Goal: Find specific page/section: Find specific page/section

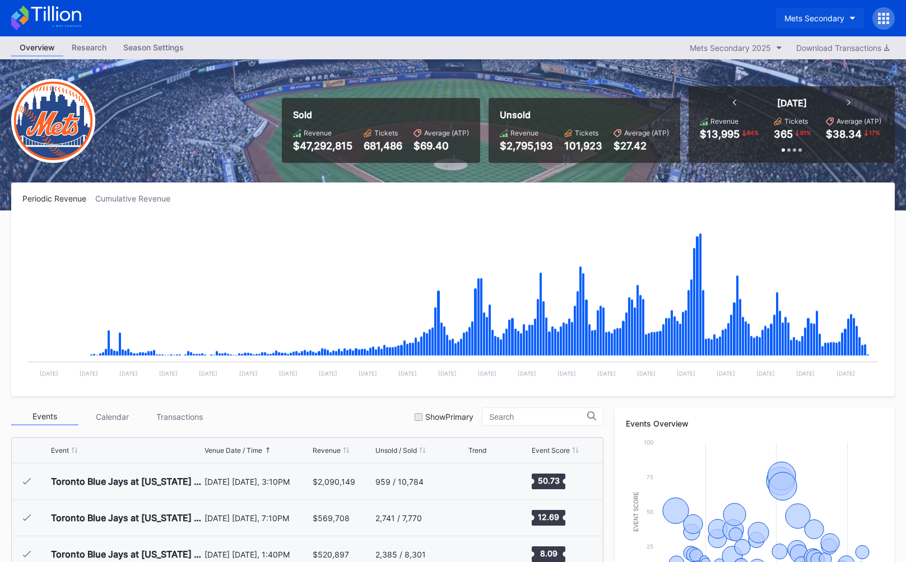
scroll to position [2546, 0]
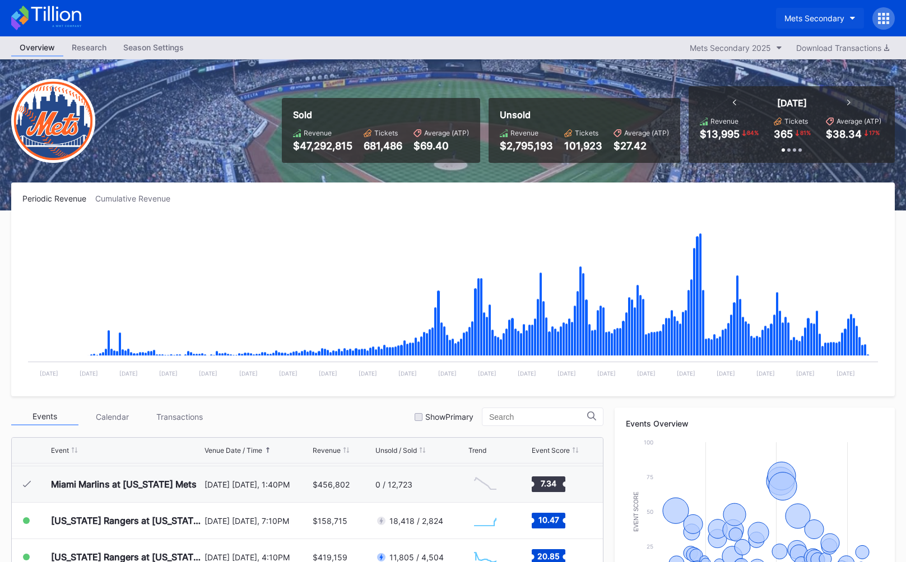
click at [810, 17] on div "Mets Secondary" at bounding box center [814, 18] width 60 height 10
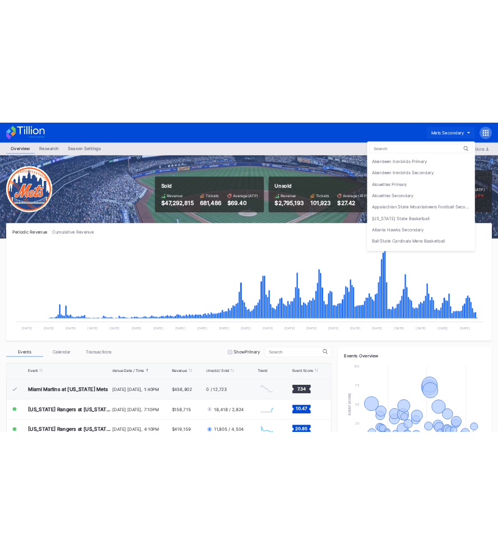
scroll to position [0, 0]
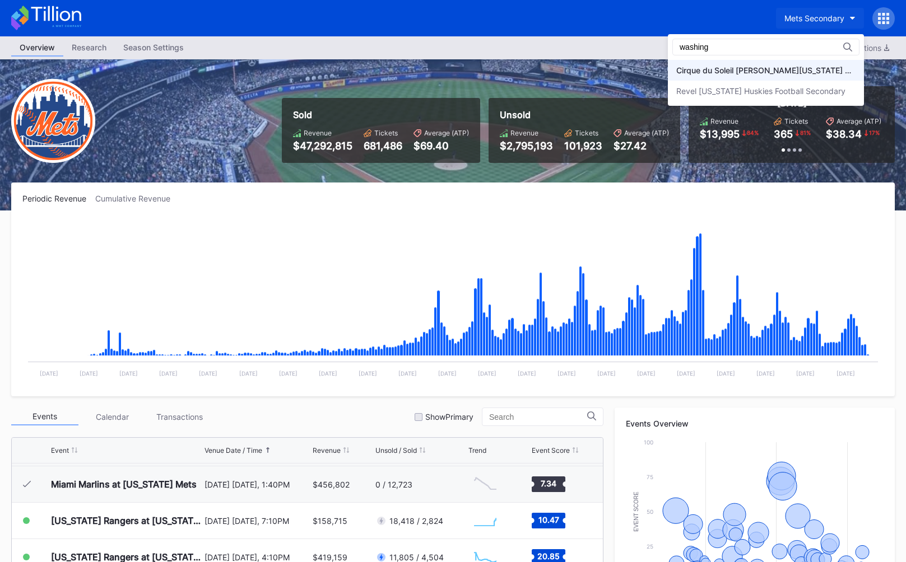
type input "washing"
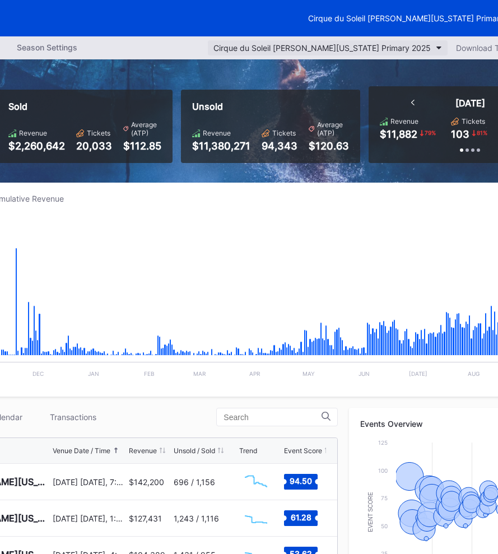
scroll to position [0, 174]
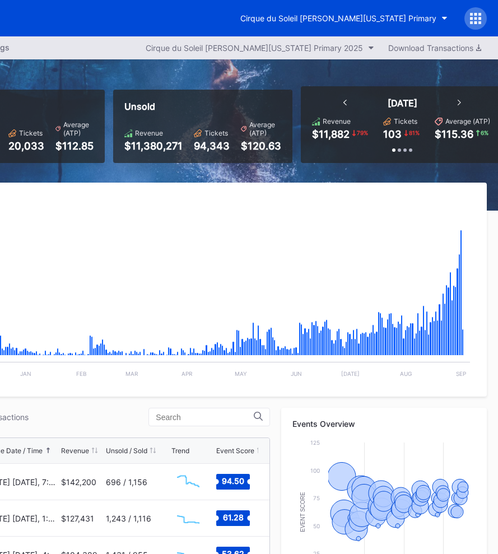
click at [471, 18] on icon at bounding box center [471, 18] width 3 height 3
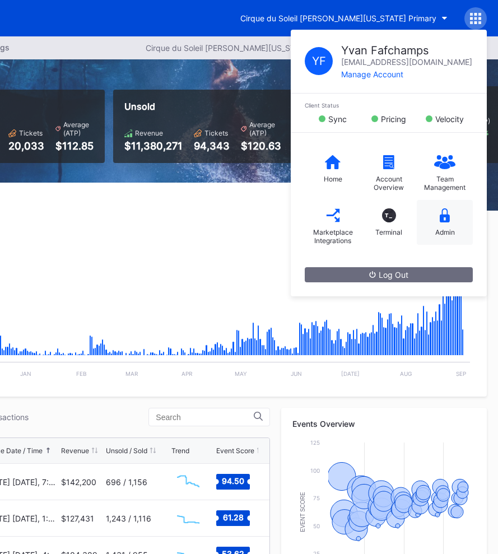
click at [439, 222] on div "Admin" at bounding box center [445, 222] width 56 height 45
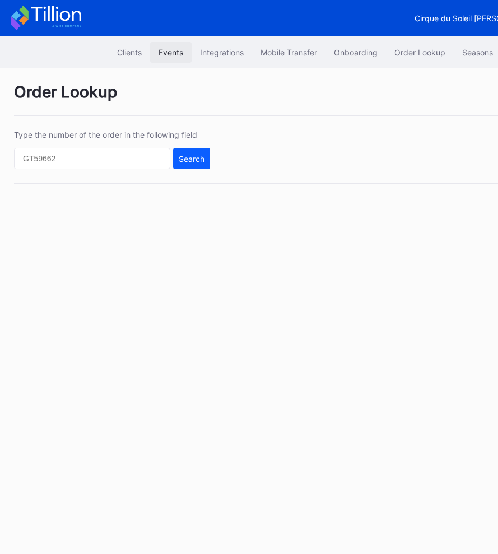
click at [169, 48] on div "Events" at bounding box center [171, 53] width 25 height 10
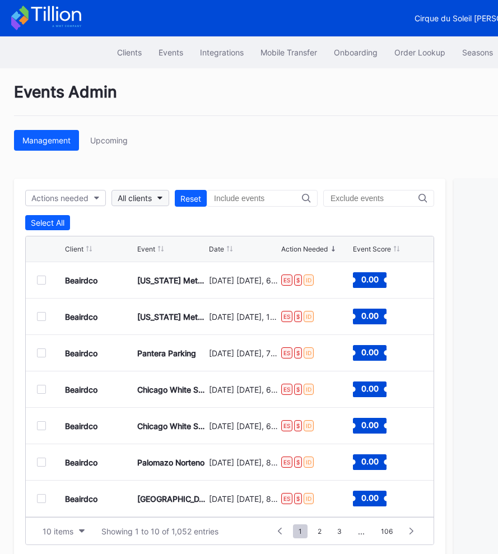
click at [152, 198] on div "All clients" at bounding box center [135, 198] width 34 height 10
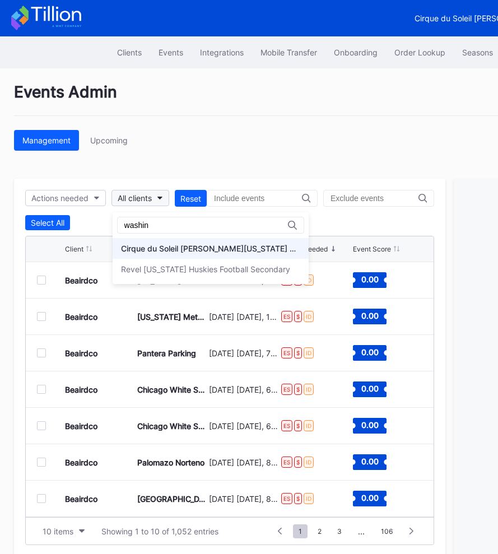
type input "washin"
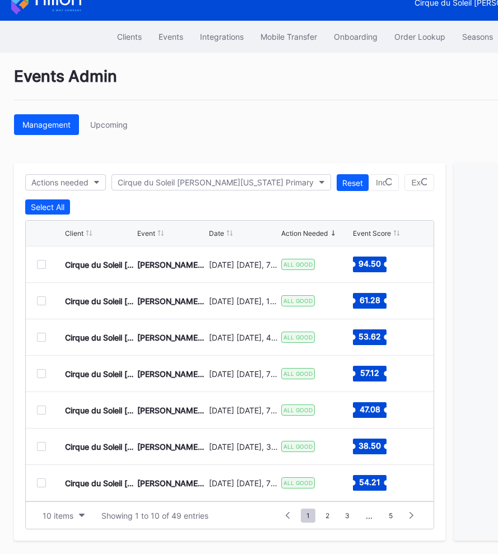
scroll to position [109, 0]
click at [68, 513] on div "10 items" at bounding box center [58, 516] width 31 height 10
click at [78, 493] on div "200 items" at bounding box center [63, 487] width 53 height 21
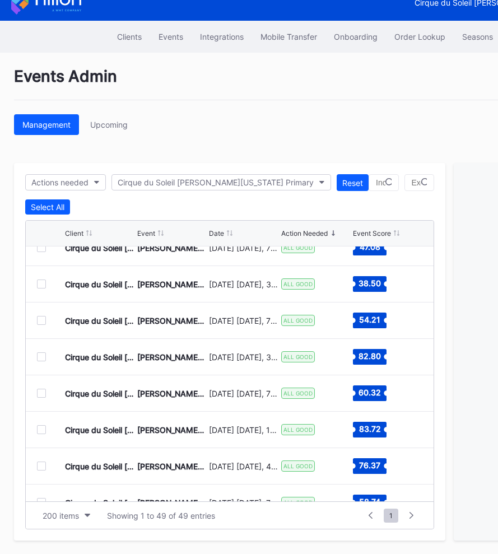
scroll to position [0, 0]
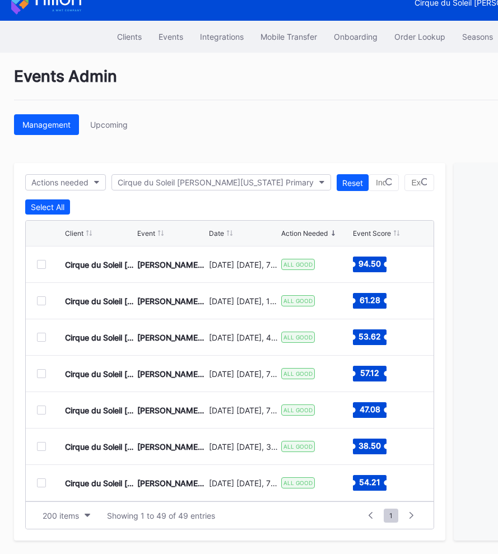
click at [198, 114] on div "Management Upcoming" at bounding box center [336, 124] width 644 height 21
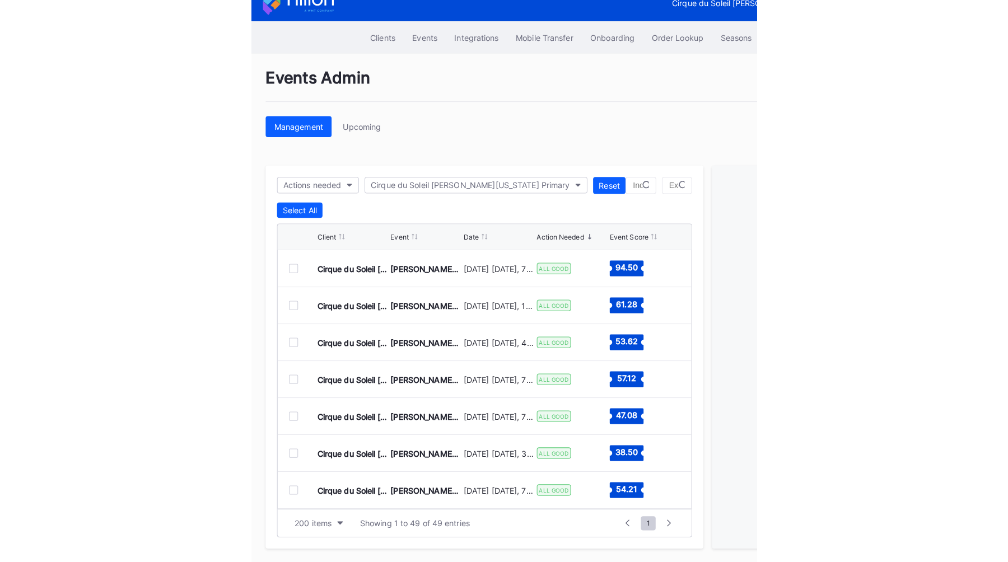
scroll to position [7, 0]
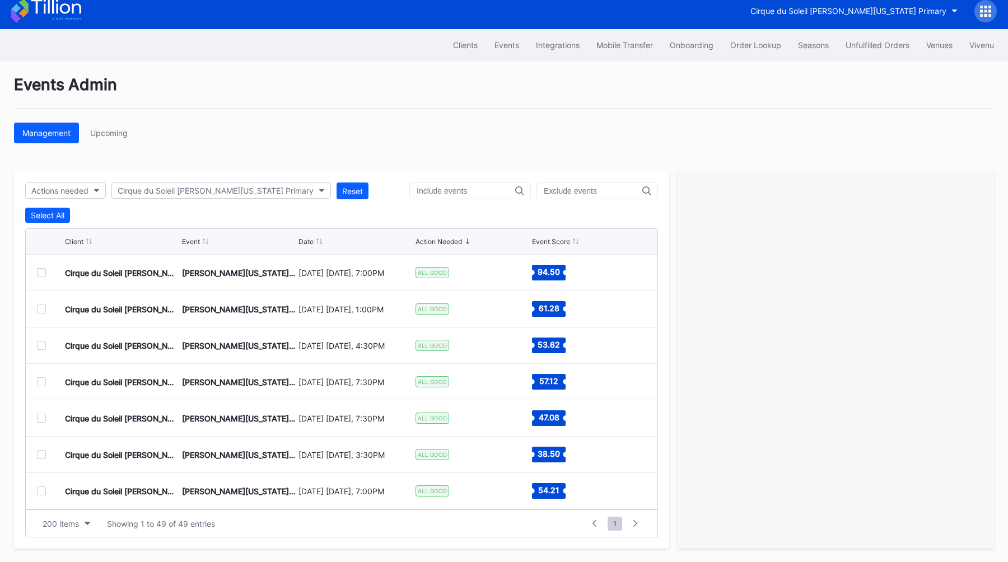
click at [905, 7] on icon at bounding box center [990, 7] width 3 height 3
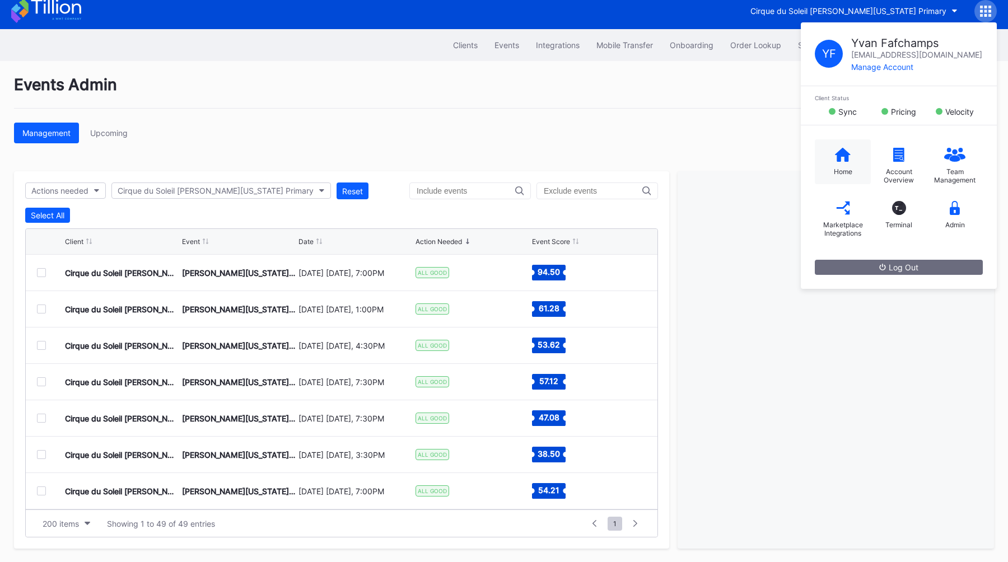
click at [835, 154] on icon at bounding box center [843, 154] width 16 height 14
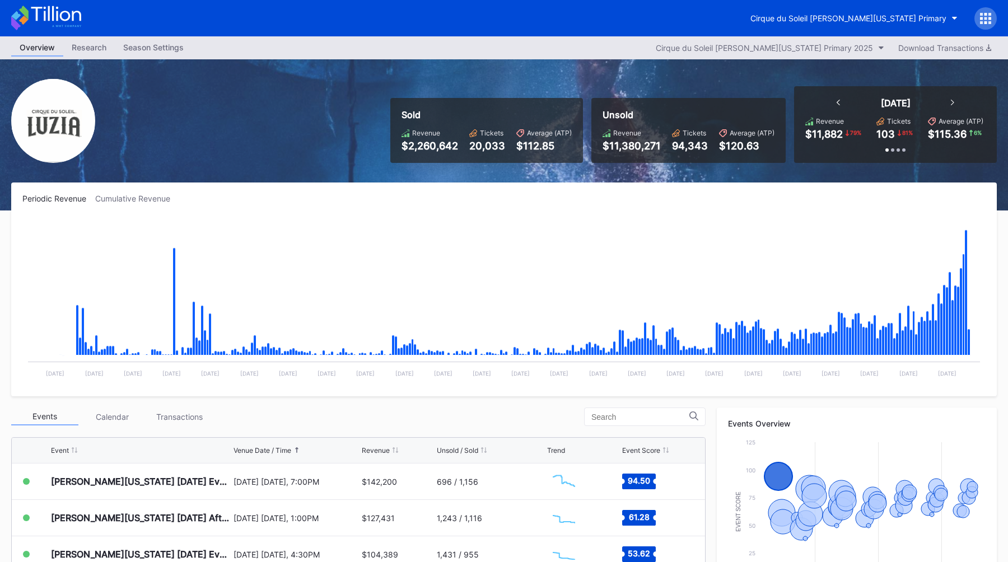
click at [391, 193] on div "Periodic Revenue Cumulative Revenue Created with Highcharts 11.2.0 Chart title …" at bounding box center [504, 290] width 986 height 214
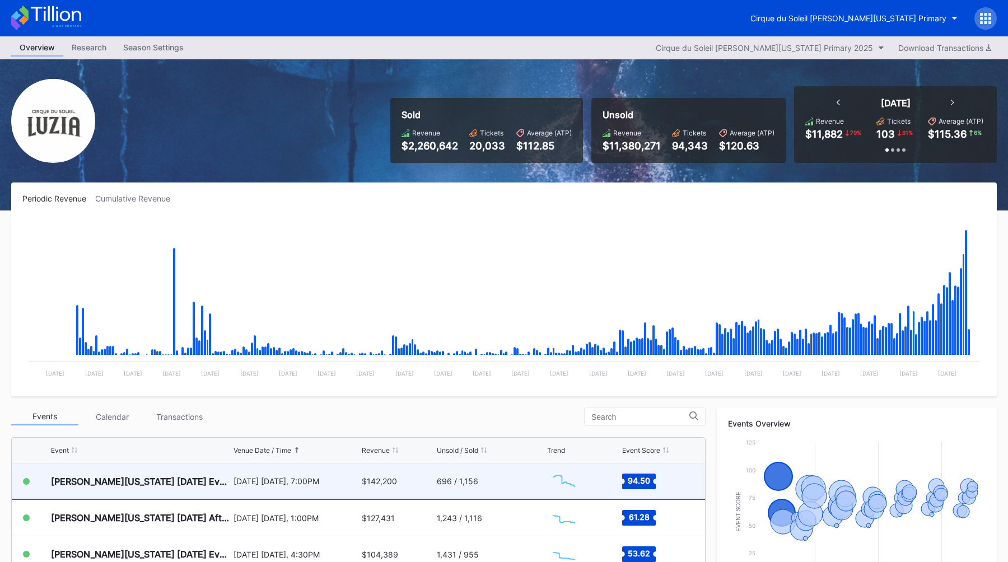
click at [238, 485] on div "[DATE] [DATE], 7:00PM" at bounding box center [297, 482] width 126 height 10
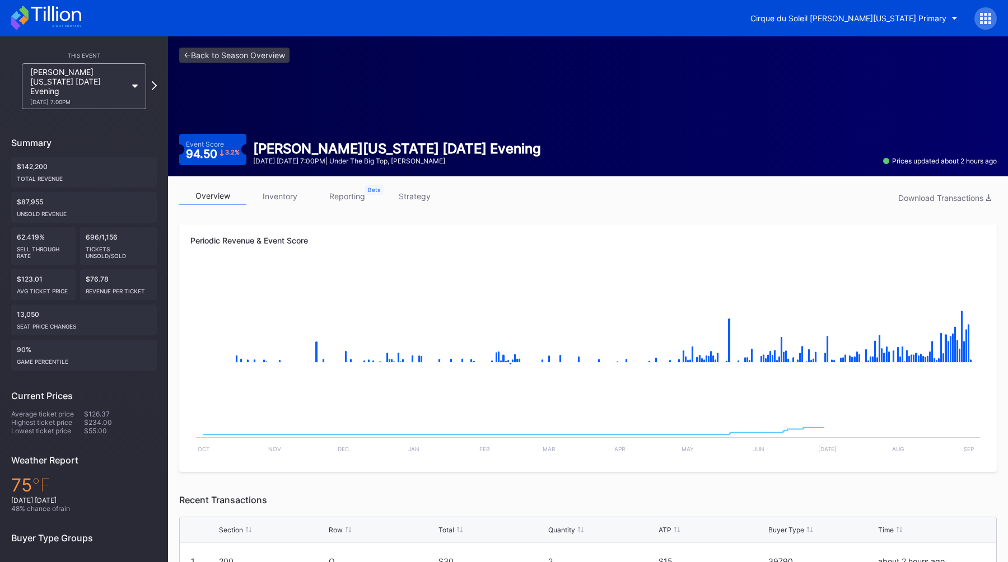
click at [416, 195] on link "strategy" at bounding box center [414, 196] width 67 height 17
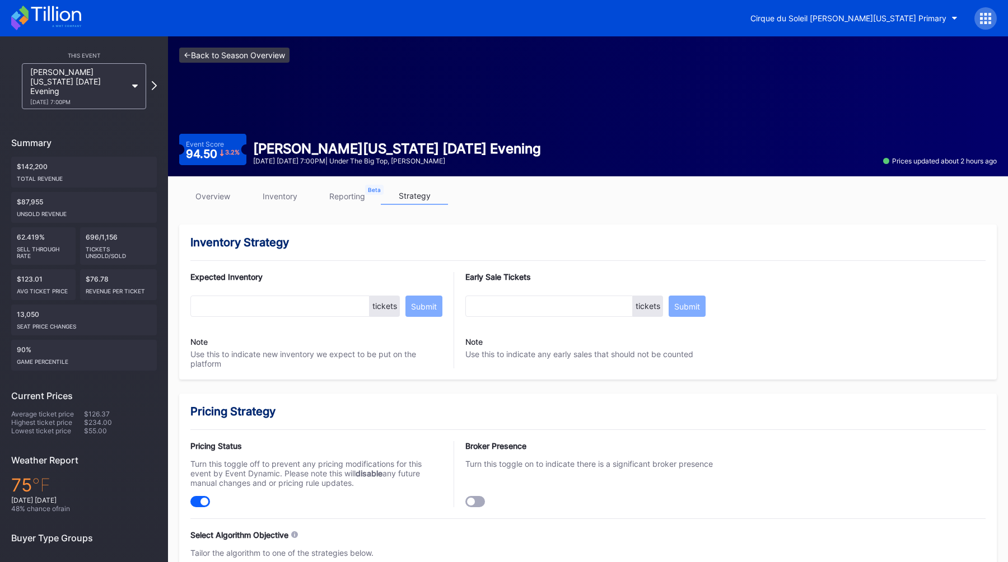
click at [211, 50] on link "<- Back to Season Overview" at bounding box center [234, 55] width 110 height 15
